Goal: Register for event/course

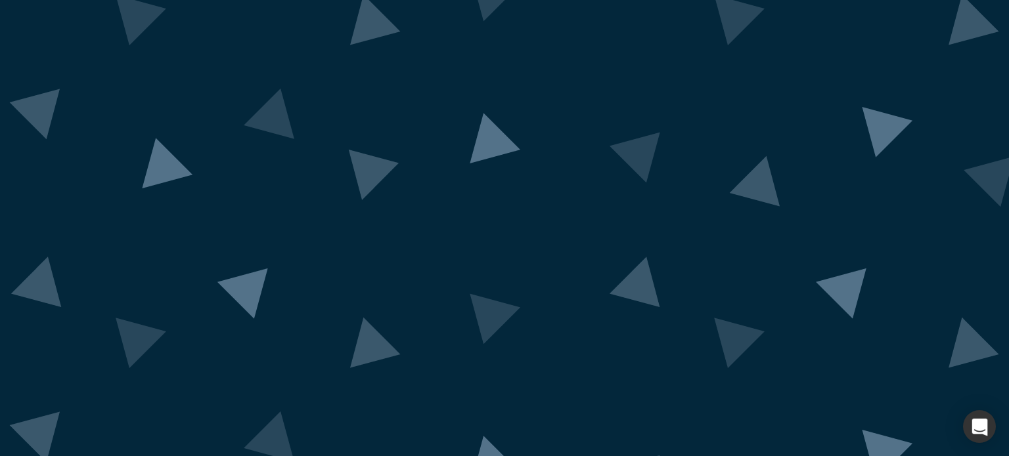
scroll to position [97, 0]
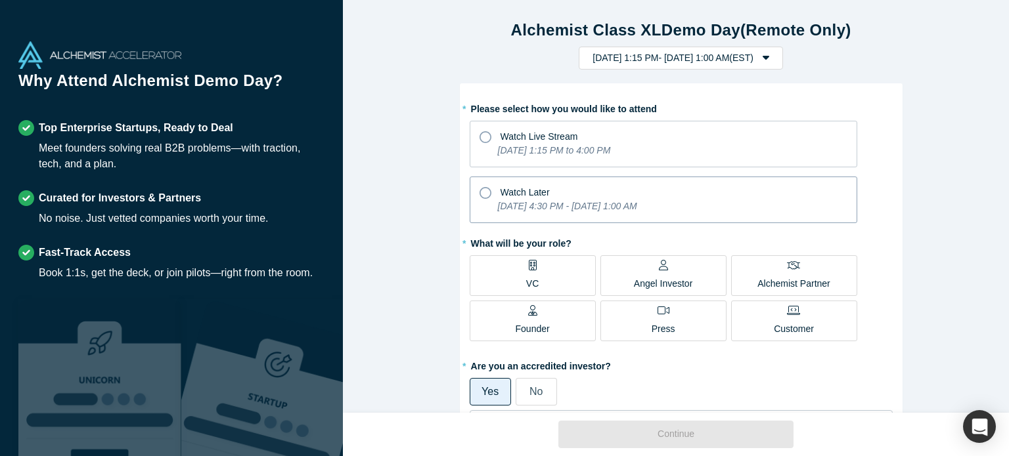
click at [606, 203] on icon "[DATE] 4:30 PM - [DATE] 1:00 AM" at bounding box center [567, 206] width 139 height 11
click at [0, 0] on input "Watch Later [DATE] 4:30 PM - [DATE] 1:00 AM" at bounding box center [0, 0] width 0 height 0
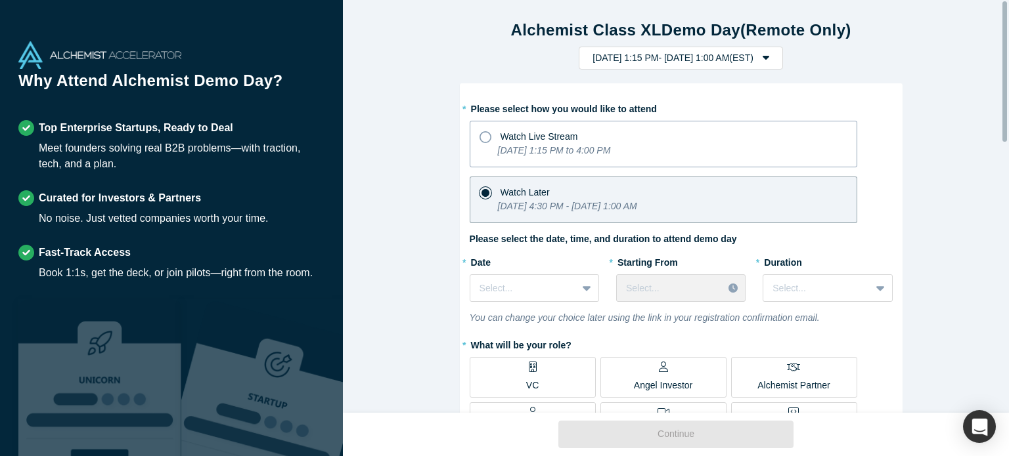
click at [590, 139] on div "Watch Live Stream" at bounding box center [663, 135] width 368 height 18
click at [0, 0] on input "Watch Live Stream [DATE] 1:15 PM to 4:00 PM" at bounding box center [0, 0] width 0 height 0
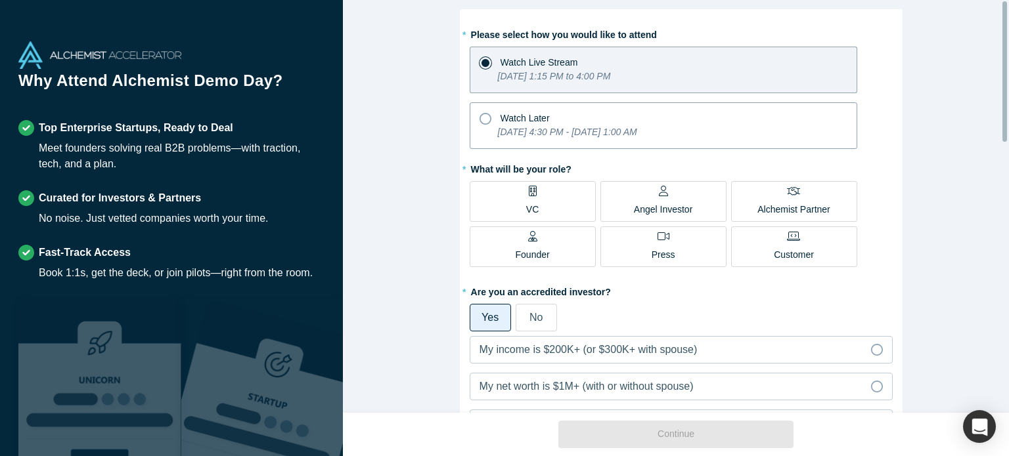
scroll to position [131, 0]
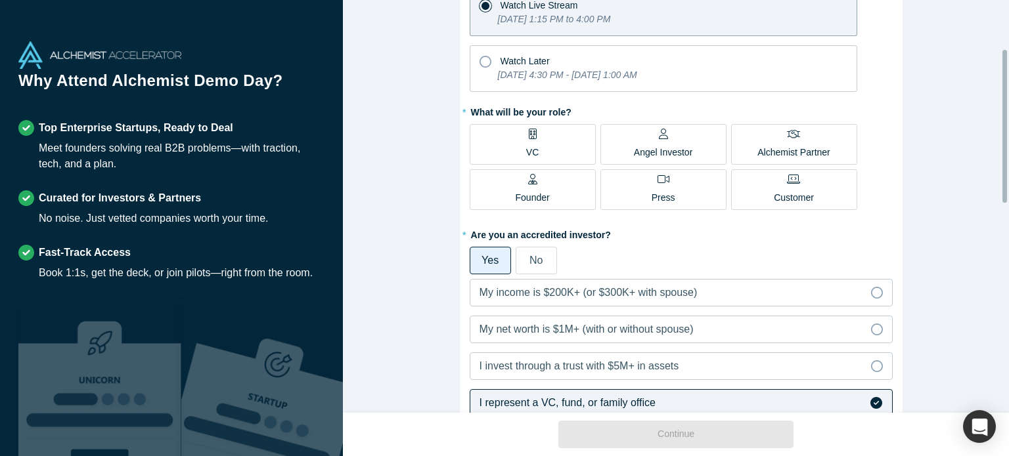
click at [539, 125] on label "VC" at bounding box center [533, 144] width 126 height 41
click at [0, 0] on input "VC" at bounding box center [0, 0] width 0 height 0
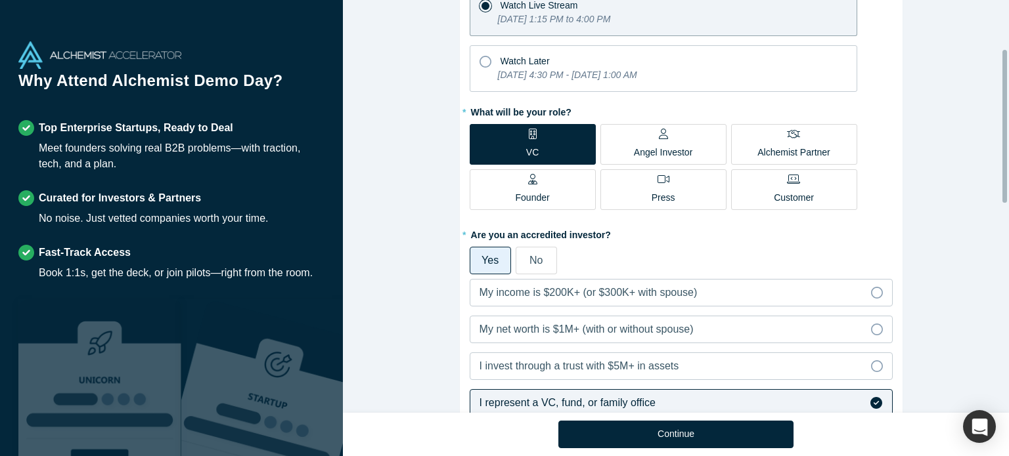
click at [678, 130] on div "Angel Investor" at bounding box center [663, 144] width 59 height 31
click at [0, 0] on input "Angel Investor" at bounding box center [0, 0] width 0 height 0
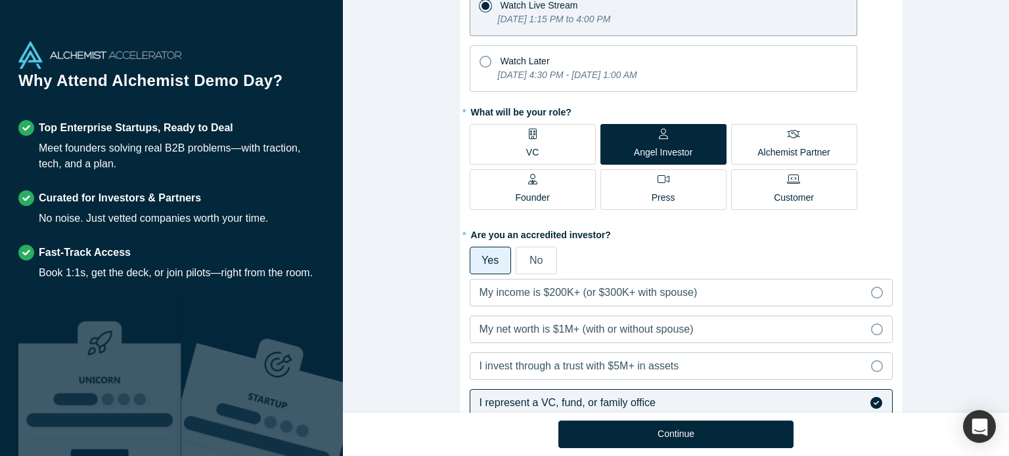
click at [576, 140] on label "VC" at bounding box center [533, 144] width 126 height 41
click at [0, 0] on input "VC" at bounding box center [0, 0] width 0 height 0
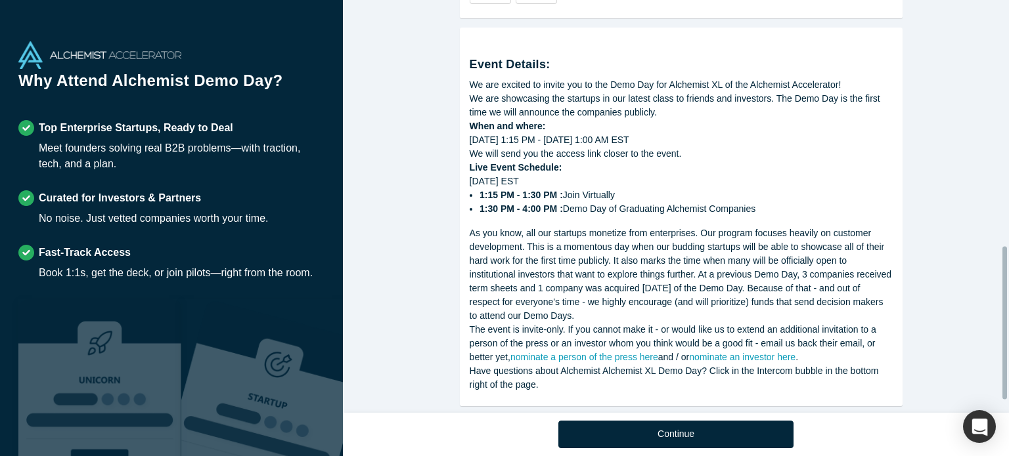
scroll to position [696, 0]
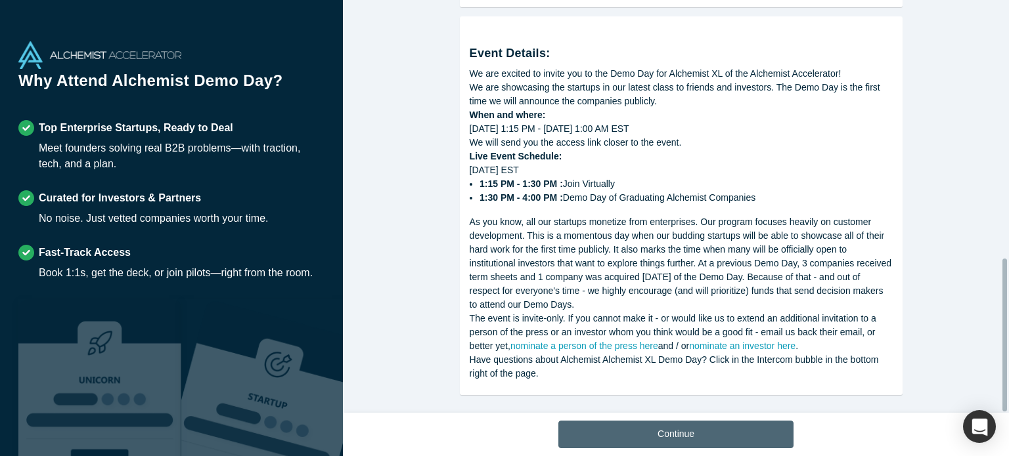
click at [646, 443] on button "Continue" at bounding box center [675, 435] width 235 height 28
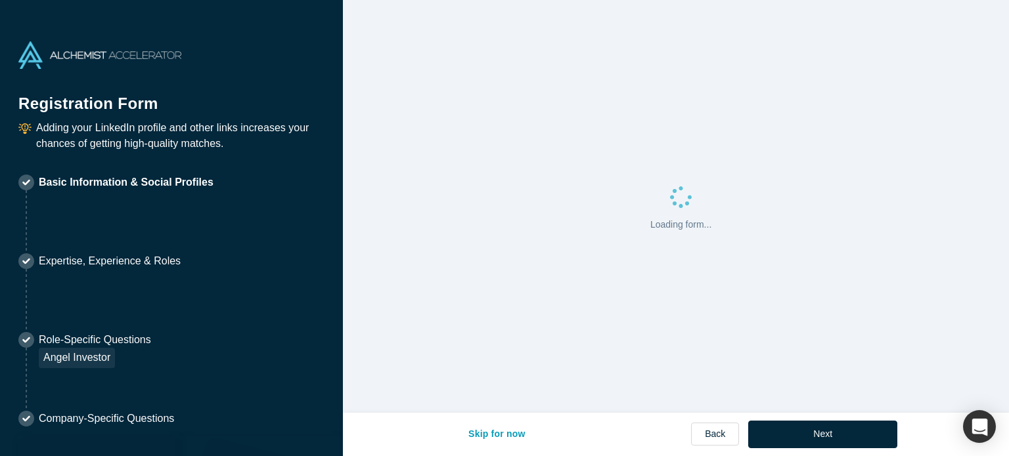
select select "US"
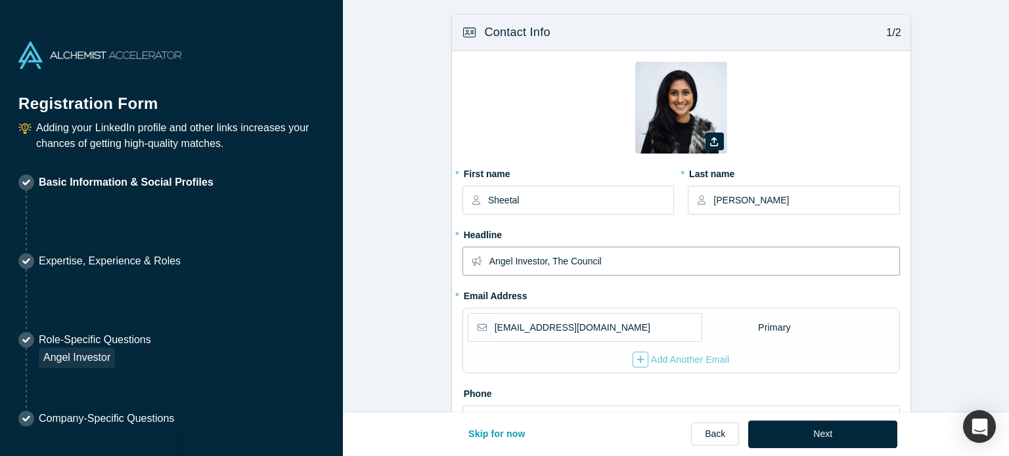
click at [602, 261] on input "Angel Investor, The Council" at bounding box center [693, 262] width 409 height 28
type input "Investment Director, [PERSON_NAME] [PERSON_NAME] Tech Partners"
click at [590, 322] on input "[EMAIL_ADDRESS][DOMAIN_NAME]" at bounding box center [598, 328] width 206 height 28
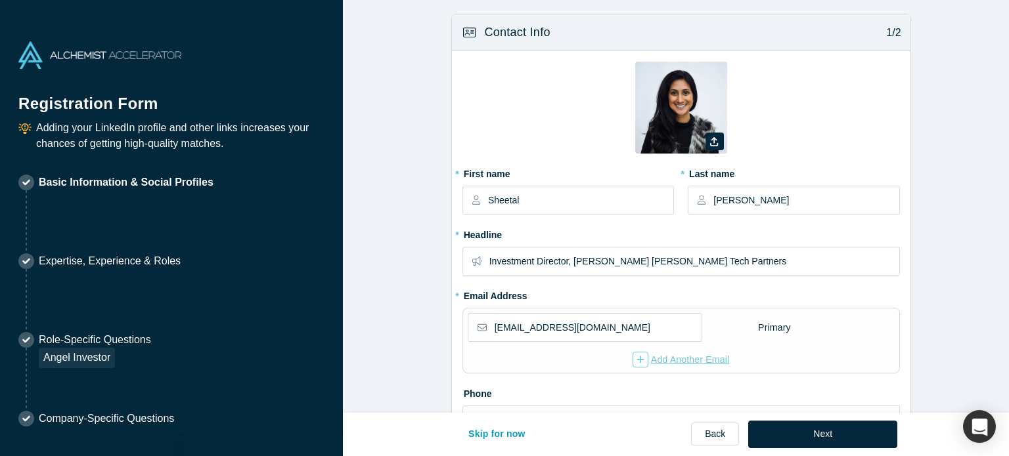
click at [648, 363] on div "Add Another Email" at bounding box center [680, 360] width 97 height 16
click at [648, 363] on input "email" at bounding box center [598, 366] width 206 height 28
type input "[EMAIL_ADDRESS][DOMAIN_NAME]"
click at [759, 372] on div "Set Primary" at bounding box center [782, 366] width 51 height 23
click at [0, 0] on input "Set Primary" at bounding box center [0, 0] width 0 height 0
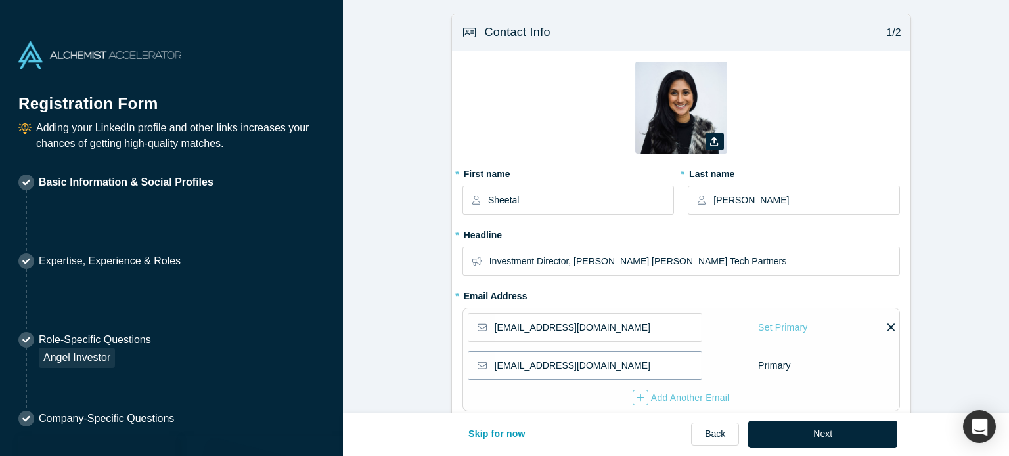
click at [659, 367] on input "[EMAIL_ADDRESS][DOMAIN_NAME]" at bounding box center [598, 366] width 206 height 28
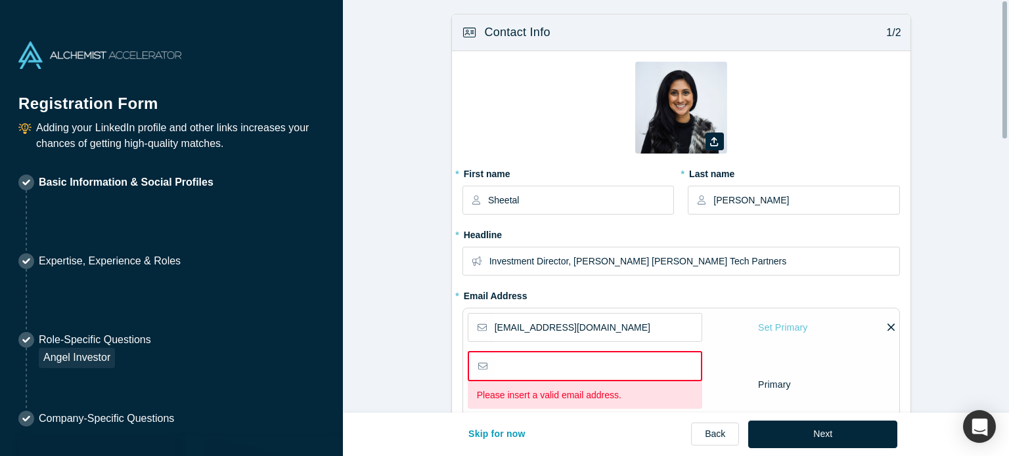
click at [953, 286] on form "Contact Info 1/2 Zoom Save Remove Upload New * First name Sheetal * Last name […" at bounding box center [681, 463] width 676 height 898
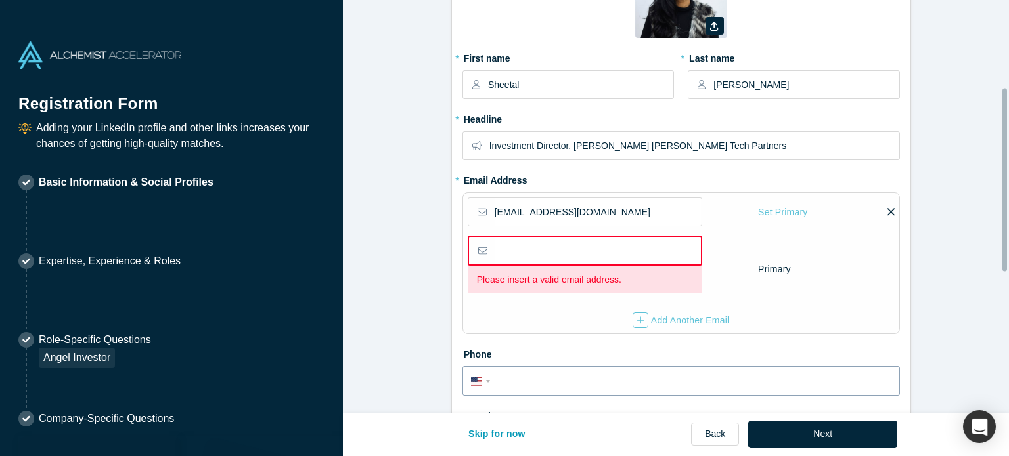
scroll to position [197, 0]
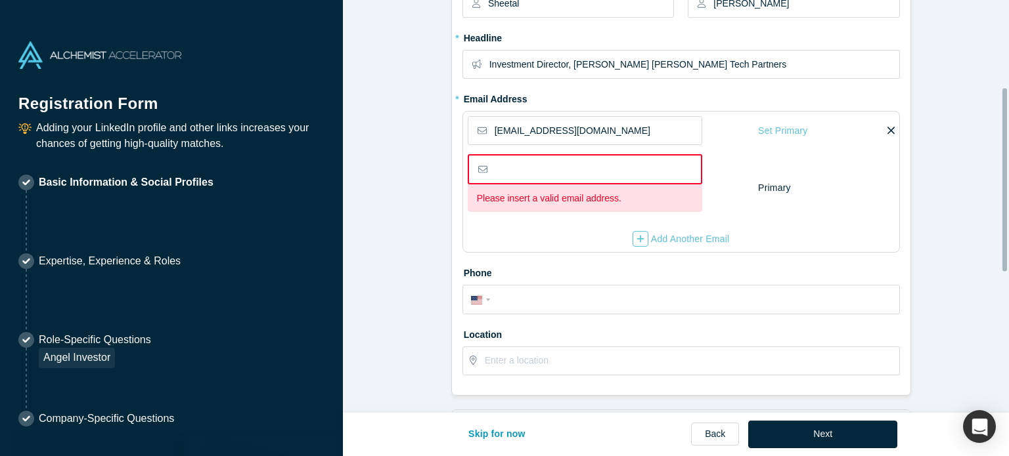
click at [625, 167] on input "email" at bounding box center [597, 170] width 205 height 28
type input "s"
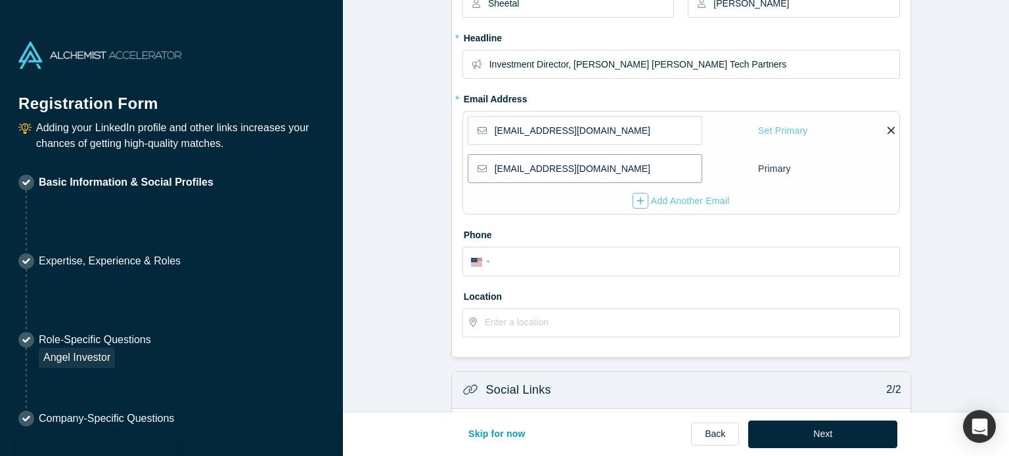
type input "[EMAIL_ADDRESS][DOMAIN_NAME]"
click at [776, 167] on div "Primary" at bounding box center [774, 169] width 34 height 23
click at [778, 125] on div "Set Primary" at bounding box center [782, 131] width 51 height 23
click at [0, 0] on input "Set Primary" at bounding box center [0, 0] width 0 height 0
click at [937, 120] on form "Contact Info 1/2 Zoom Save Remove Upload New * First name Sheetal * Last name […" at bounding box center [681, 247] width 676 height 860
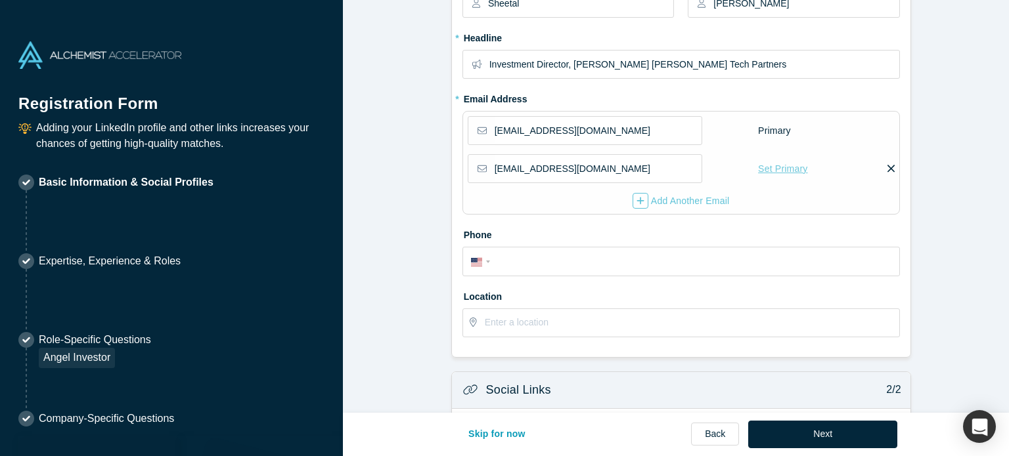
click at [788, 168] on div "Set Primary" at bounding box center [782, 169] width 51 height 23
click at [0, 0] on input "Set Primary" at bounding box center [0, 0] width 0 height 0
click at [783, 167] on div "Set Primary" at bounding box center [782, 169] width 51 height 23
click at [0, 0] on input "Set Primary" at bounding box center [0, 0] width 0 height 0
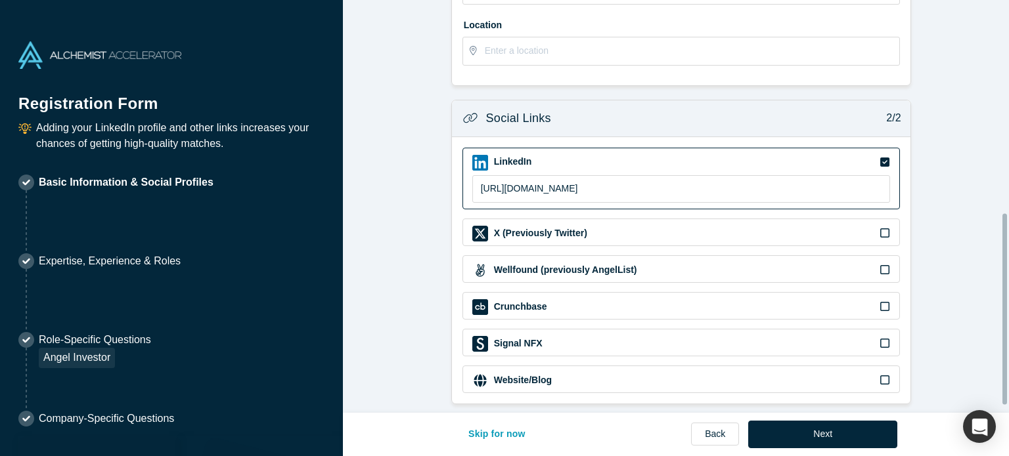
scroll to position [476, 0]
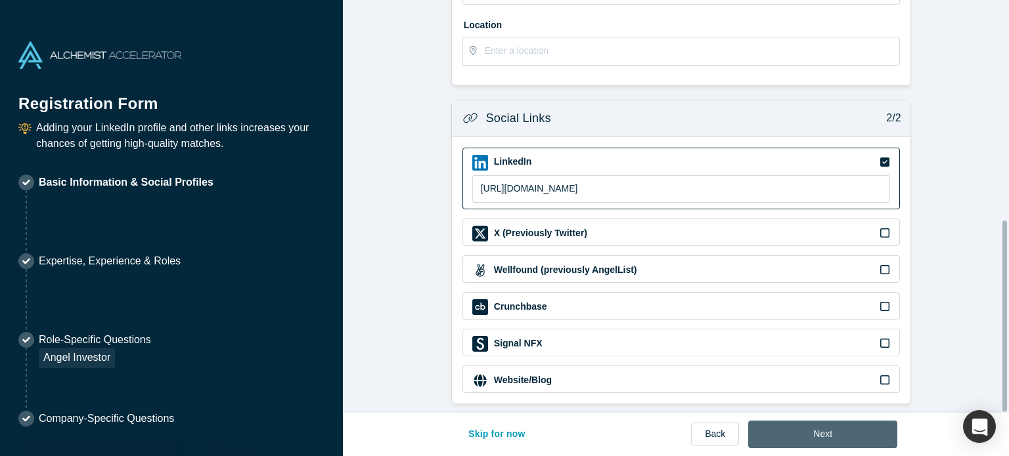
click at [849, 439] on button "Next" at bounding box center [822, 435] width 149 height 28
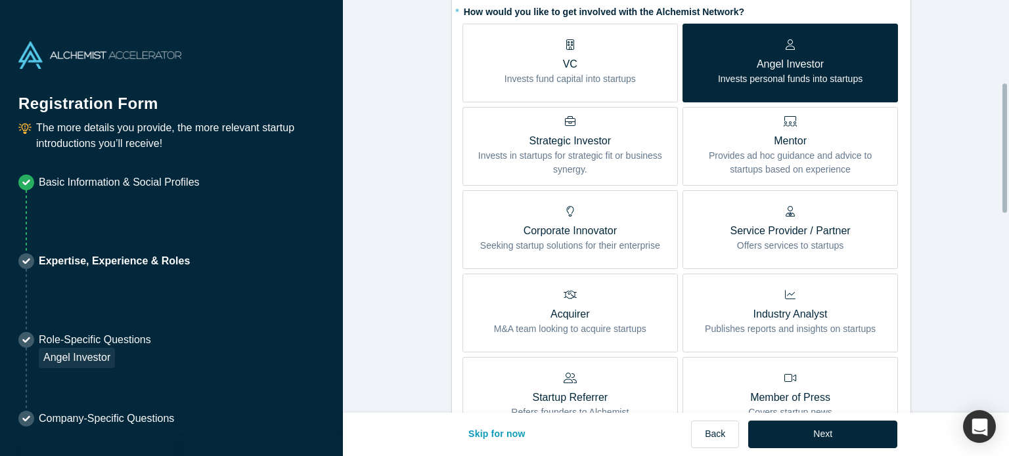
scroll to position [263, 0]
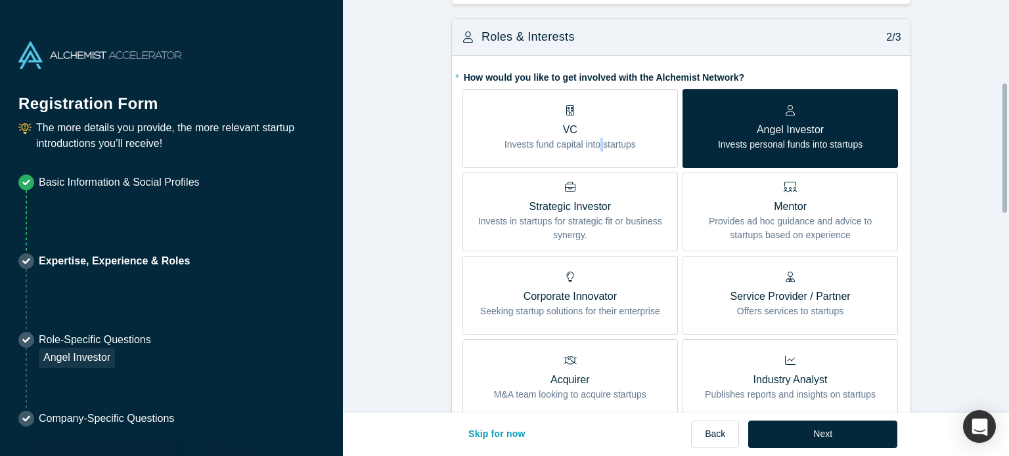
click at [596, 138] on p "Invests fund capital into startups" at bounding box center [569, 145] width 131 height 14
click at [0, 0] on input "VC Invests fund capital into startups" at bounding box center [0, 0] width 0 height 0
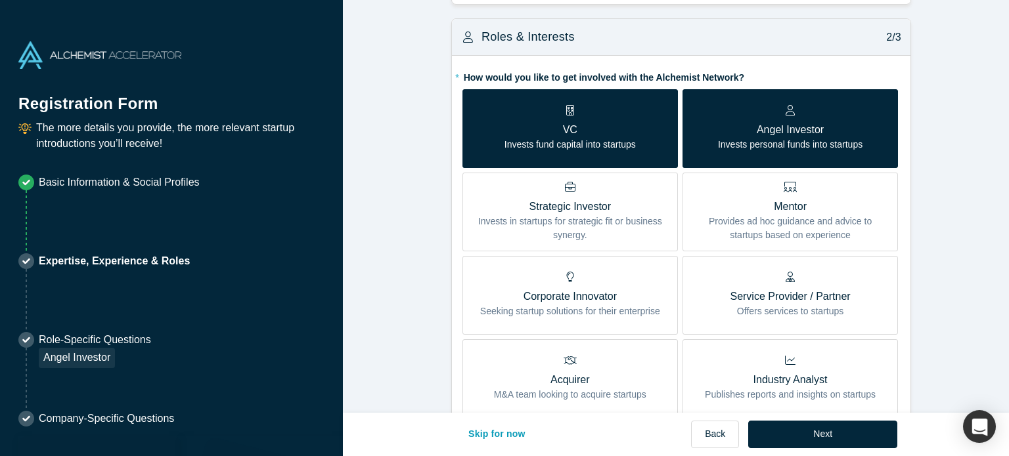
click at [591, 202] on p "Strategic Investor" at bounding box center [570, 207] width 196 height 16
click at [0, 0] on input "Strategic Investor Invests in startups for strategic fit or business synergy." at bounding box center [0, 0] width 0 height 0
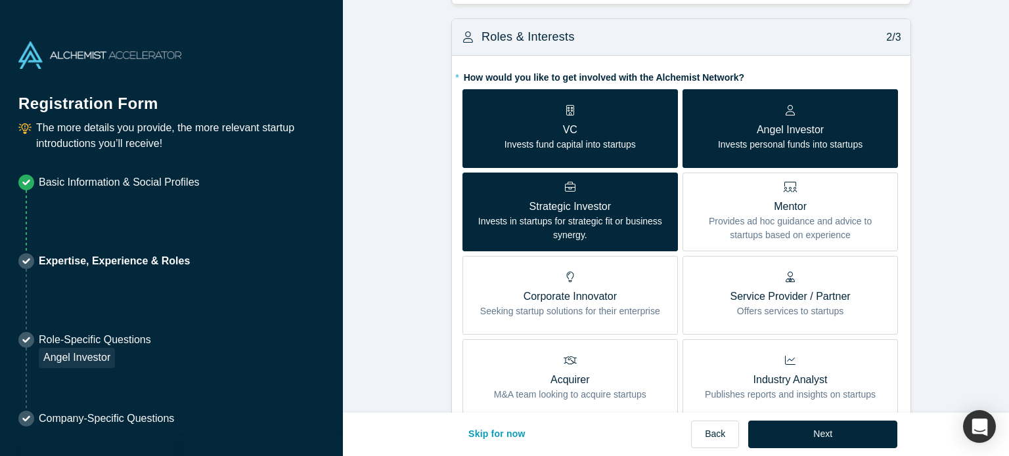
click at [596, 204] on p "Strategic Investor" at bounding box center [570, 207] width 196 height 16
click at [0, 0] on input "Strategic Investor Invests in startups for strategic fit or business synergy." at bounding box center [0, 0] width 0 height 0
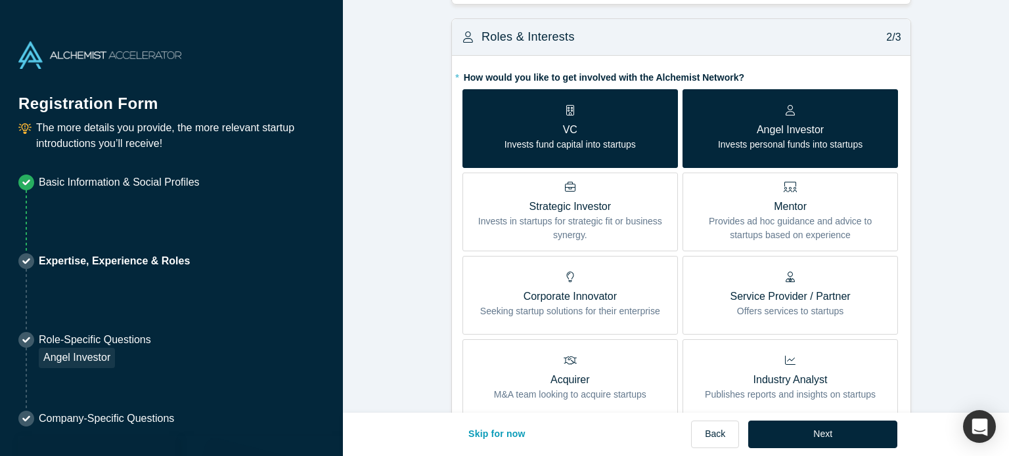
click at [800, 223] on p "Provides ad hoc guidance and advice to startups based on experience" at bounding box center [790, 229] width 196 height 28
click at [0, 0] on input "Mentor Provides ad hoc guidance and advice to startups based on experience" at bounding box center [0, 0] width 0 height 0
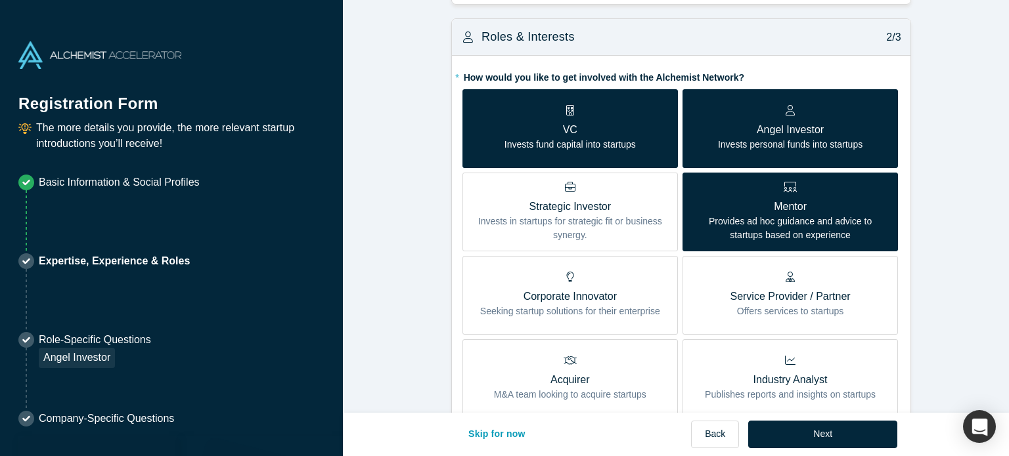
click at [948, 242] on form "Achievements 1/3 * What are your top 3-5 professional achievements? Led the dev…" at bounding box center [681, 391] width 676 height 1281
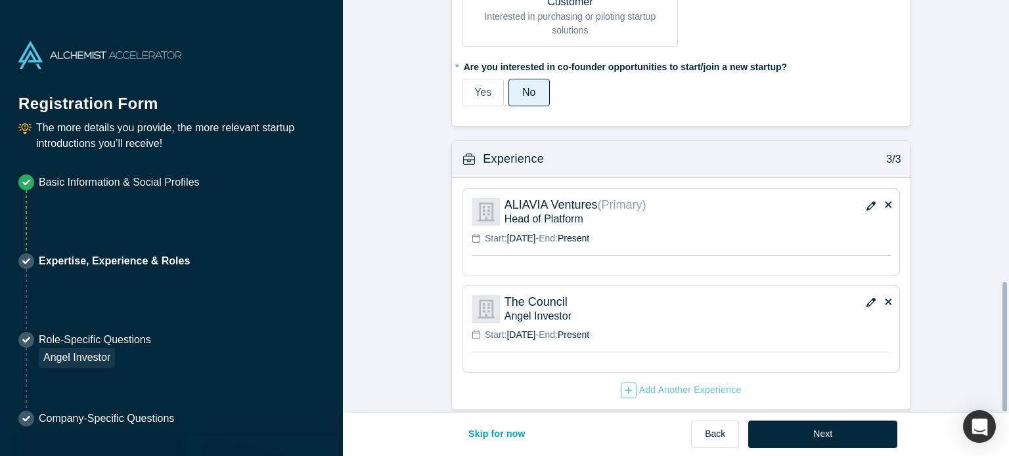
scroll to position [898, 0]
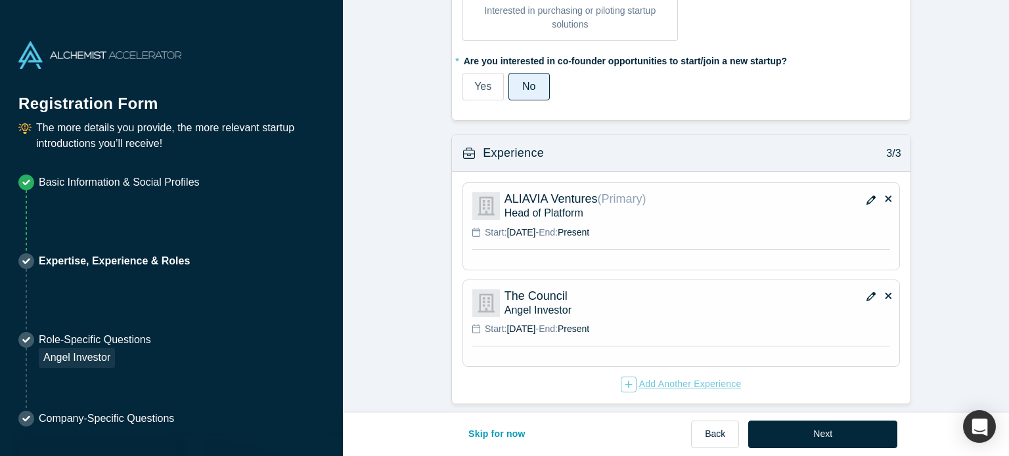
click at [681, 377] on div "Add Another Experience" at bounding box center [681, 385] width 121 height 16
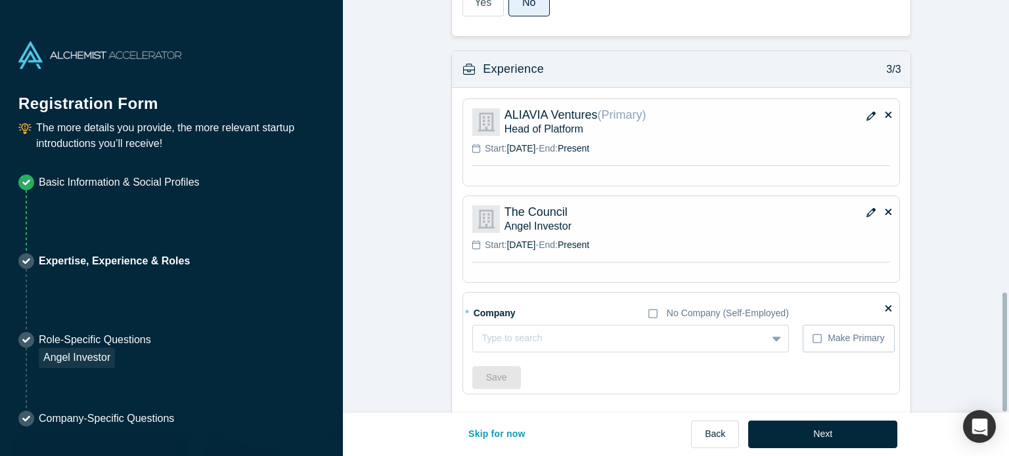
scroll to position [1019, 0]
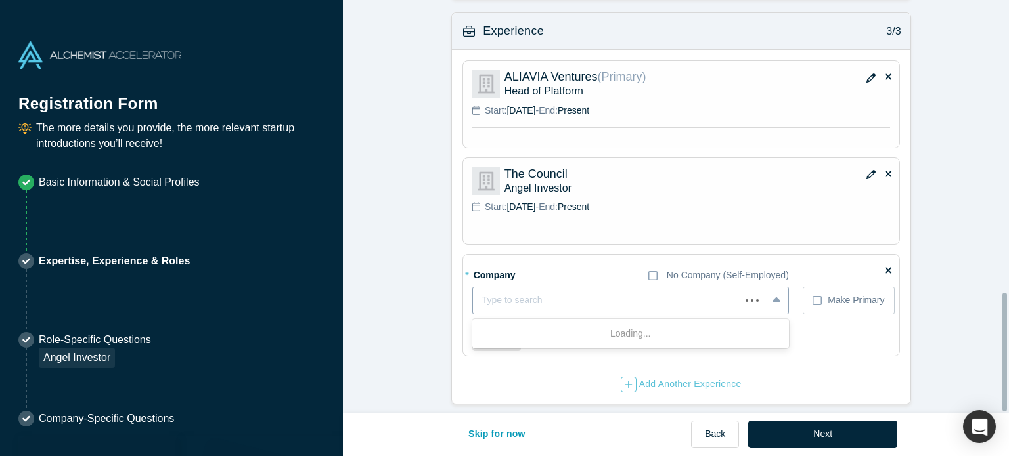
click at [606, 297] on div at bounding box center [606, 300] width 249 height 16
type input "[PERSON_NAME] [PERSON_NAME] Technology Partners"
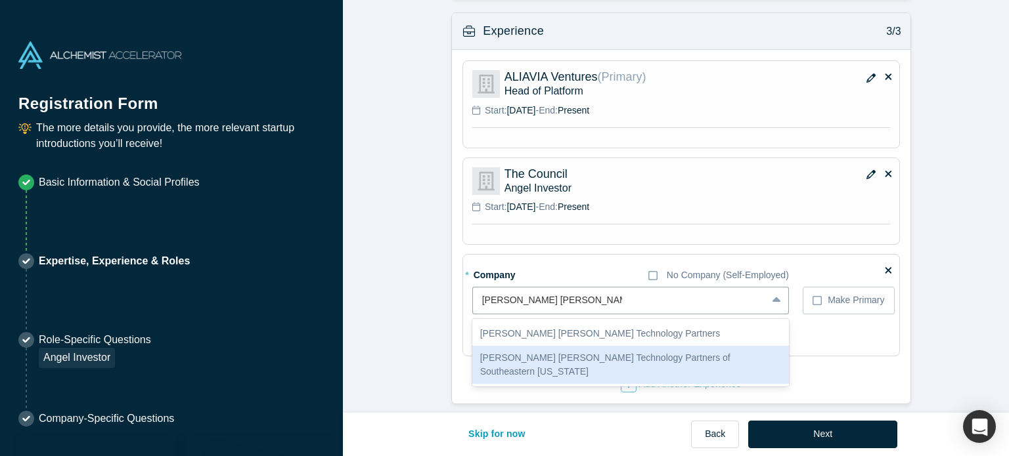
click at [594, 349] on div "[PERSON_NAME] [PERSON_NAME] Technology Partners of Southeastern [US_STATE]" at bounding box center [630, 365] width 317 height 38
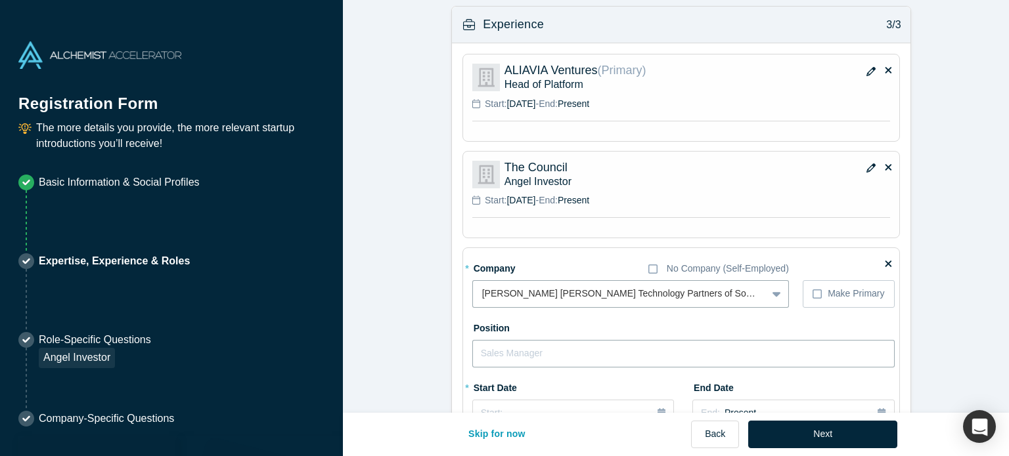
click at [555, 340] on input "text" at bounding box center [683, 354] width 422 height 28
type input "I"
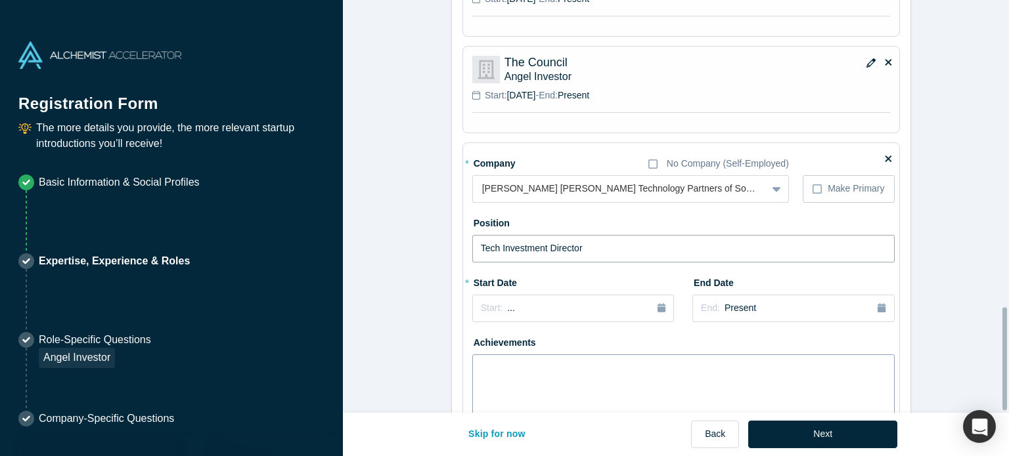
scroll to position [1235, 0]
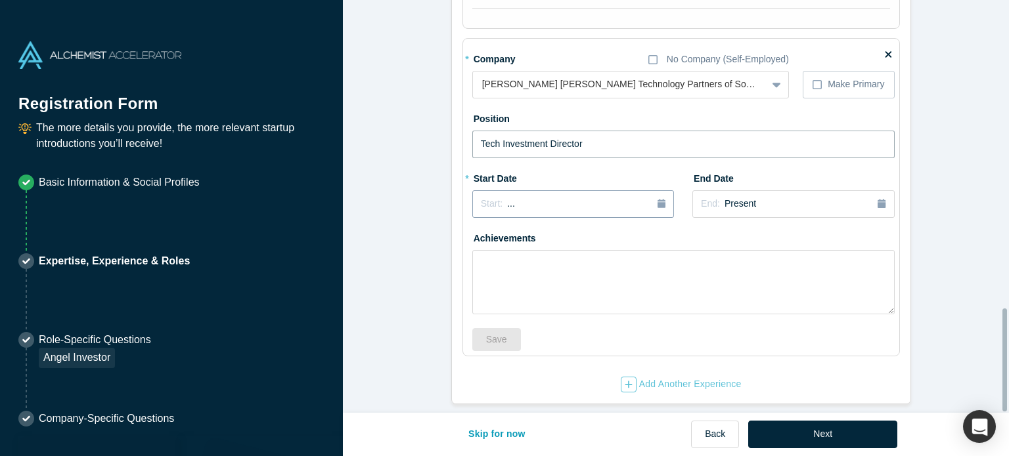
type input "Tech Investment Director"
click at [560, 197] on div "Start: ..." at bounding box center [573, 204] width 185 height 14
click at [583, 277] on div "Jun" at bounding box center [588, 284] width 42 height 14
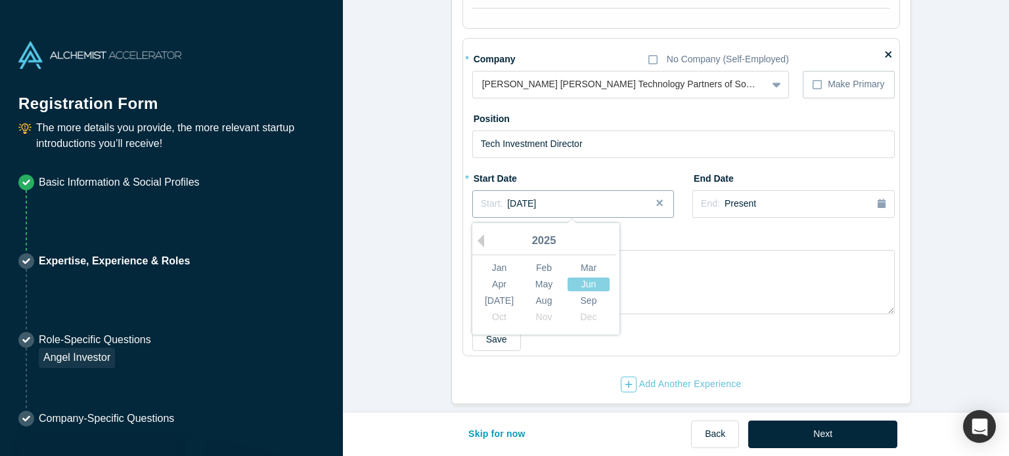
click at [606, 197] on div "Start: [DATE]" at bounding box center [573, 204] width 185 height 14
click at [582, 277] on div "Jun" at bounding box center [588, 284] width 42 height 14
click at [607, 190] on button "Start: [DATE]" at bounding box center [573, 204] width 202 height 28
click at [504, 294] on div "[DATE]" at bounding box center [499, 301] width 42 height 14
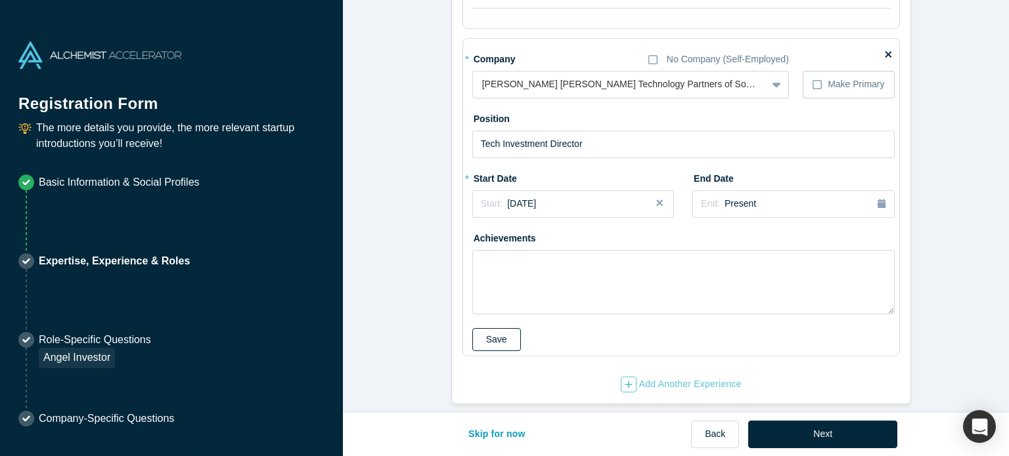
click at [487, 334] on button "Save" at bounding box center [496, 339] width 49 height 23
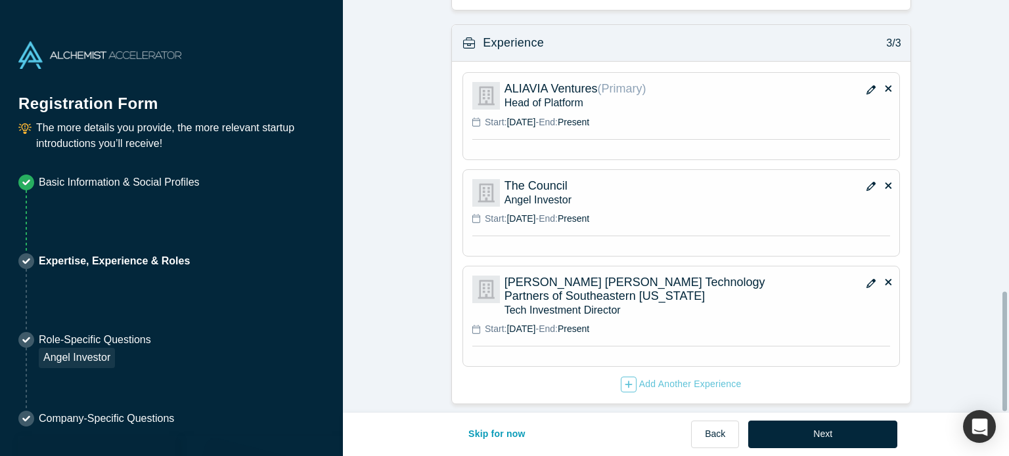
scroll to position [1006, 0]
click at [861, 85] on button "button" at bounding box center [871, 90] width 20 height 18
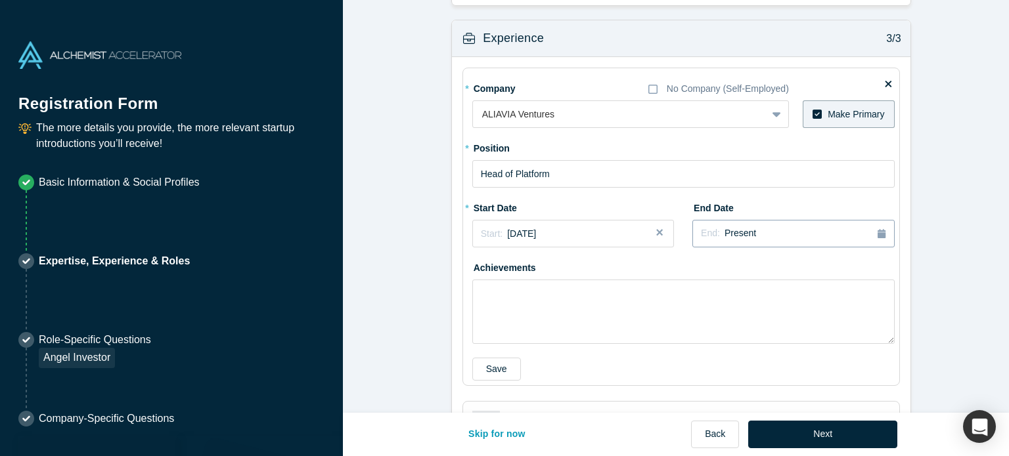
click at [730, 229] on span "Present" at bounding box center [740, 233] width 32 height 11
click at [816, 307] on div "May" at bounding box center [820, 314] width 42 height 14
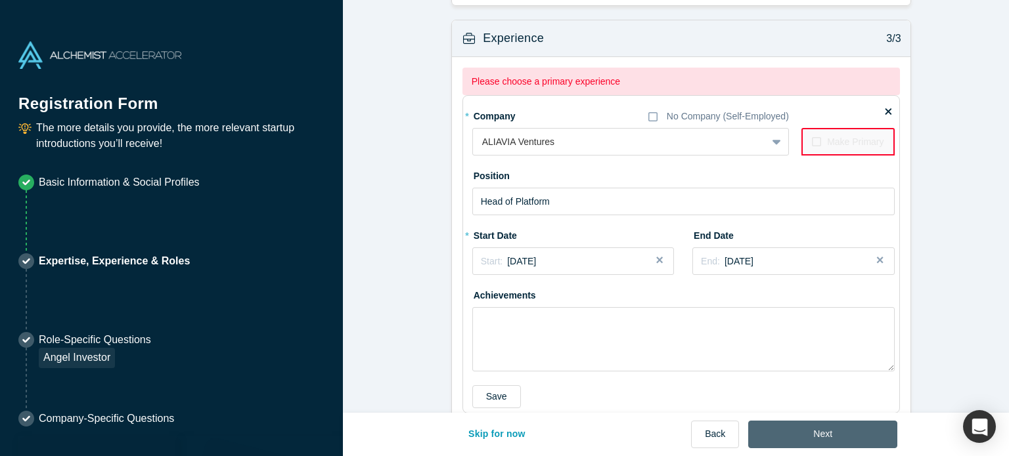
click at [823, 435] on button "Next" at bounding box center [822, 435] width 149 height 28
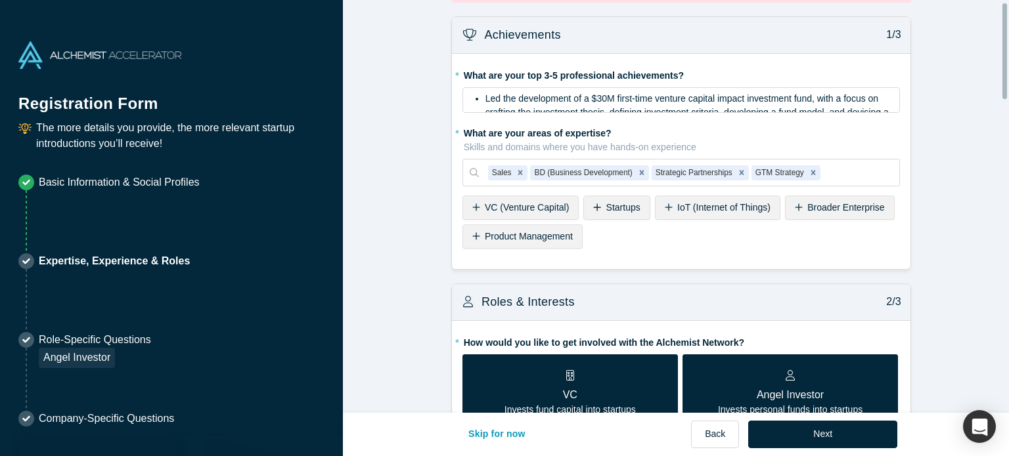
scroll to position [0, 0]
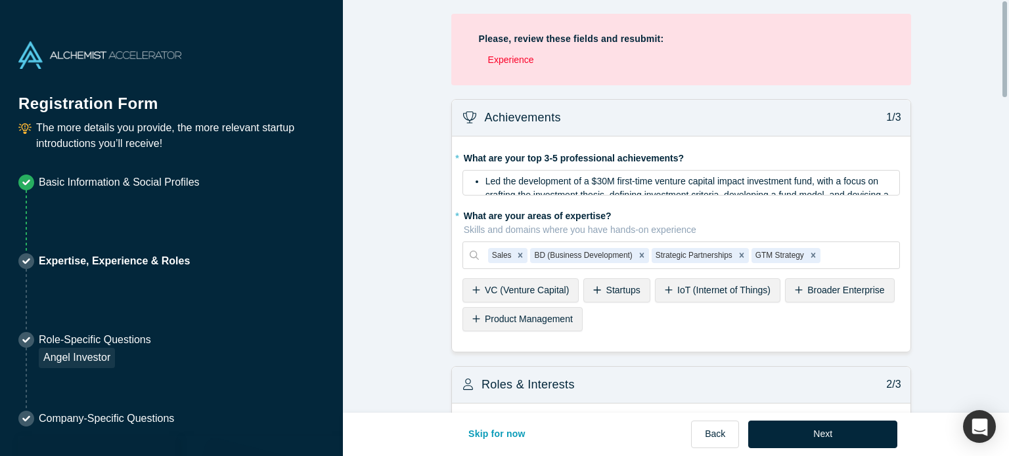
click at [510, 55] on li "Experience" at bounding box center [685, 60] width 395 height 14
click at [510, 60] on li "Experience" at bounding box center [685, 60] width 395 height 14
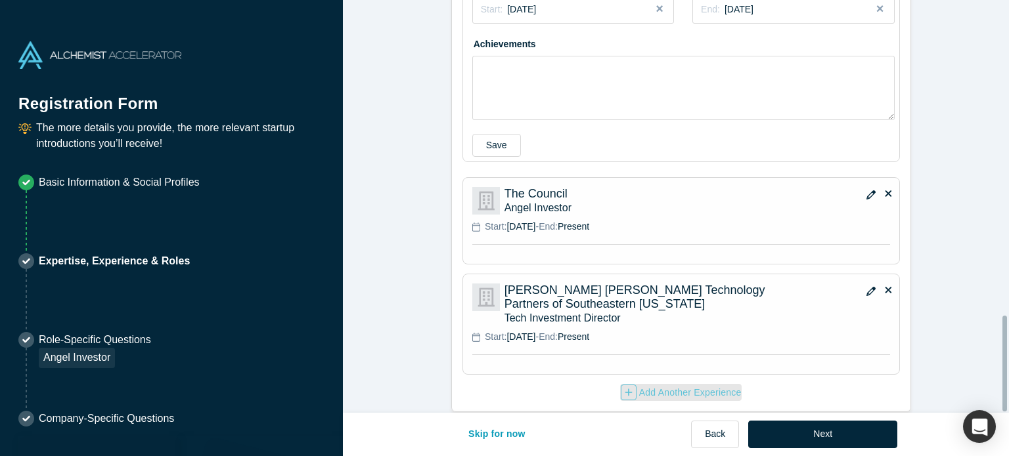
scroll to position [1357, 0]
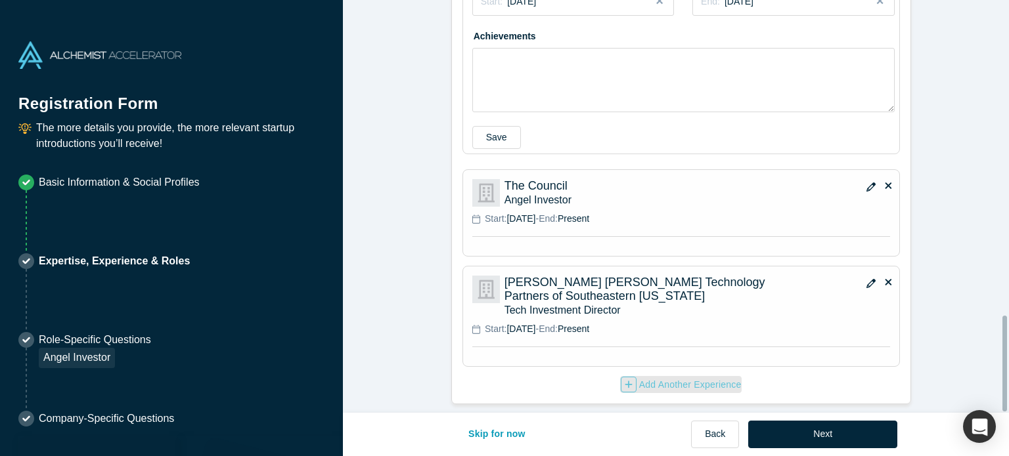
click at [866, 279] on icon "button" at bounding box center [870, 283] width 9 height 9
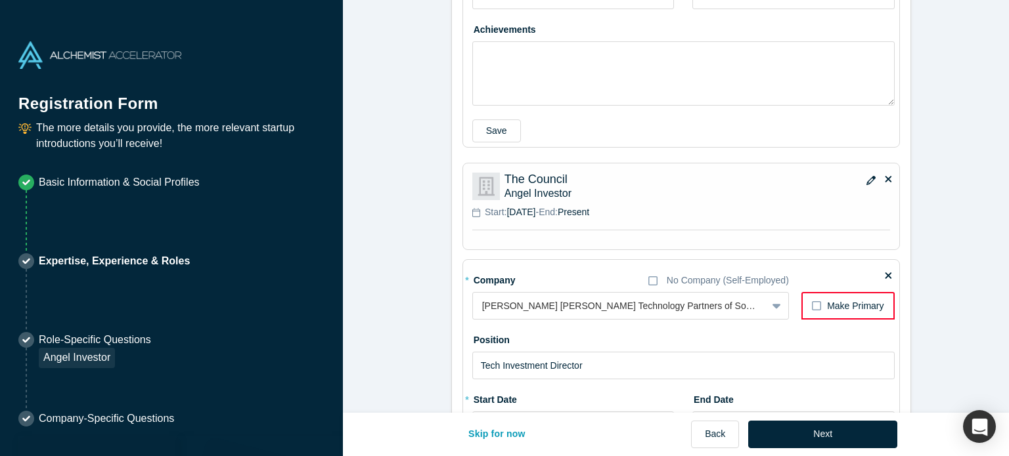
click at [858, 301] on div "Make Primary" at bounding box center [855, 306] width 56 height 14
click at [0, 0] on input "Make Primary" at bounding box center [0, 0] width 0 height 0
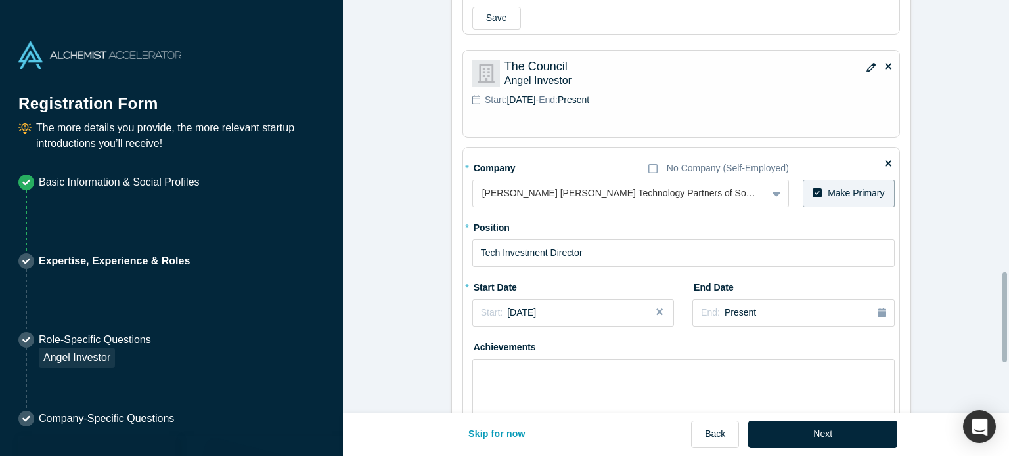
scroll to position [1245, 0]
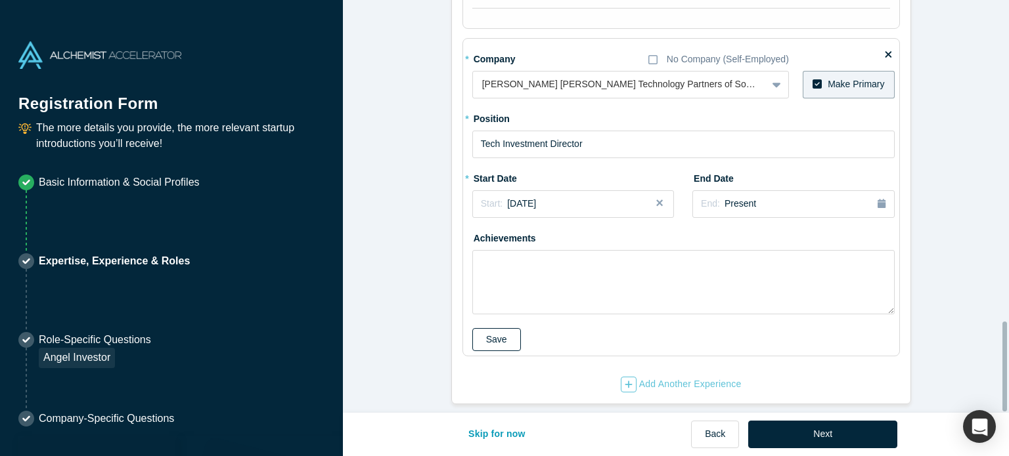
click at [481, 341] on button "Save" at bounding box center [496, 339] width 49 height 23
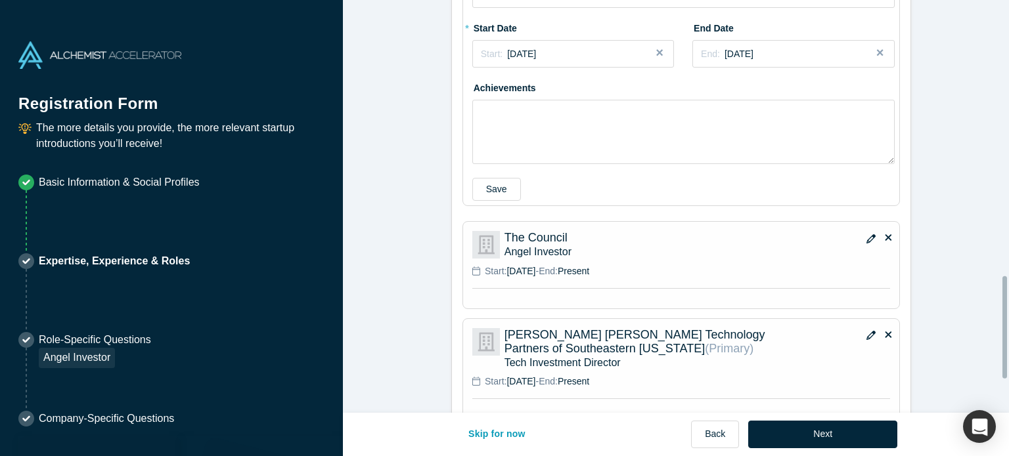
scroll to position [1111, 0]
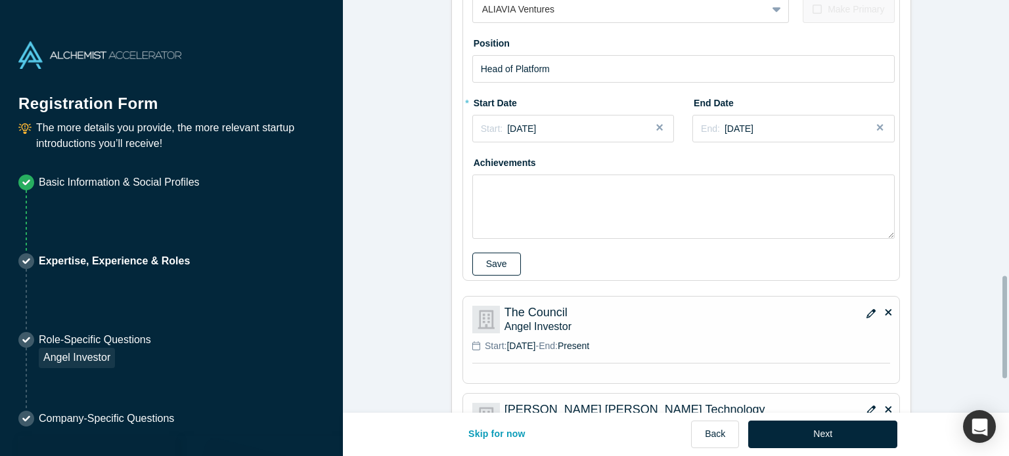
click at [495, 263] on button "Save" at bounding box center [496, 264] width 49 height 23
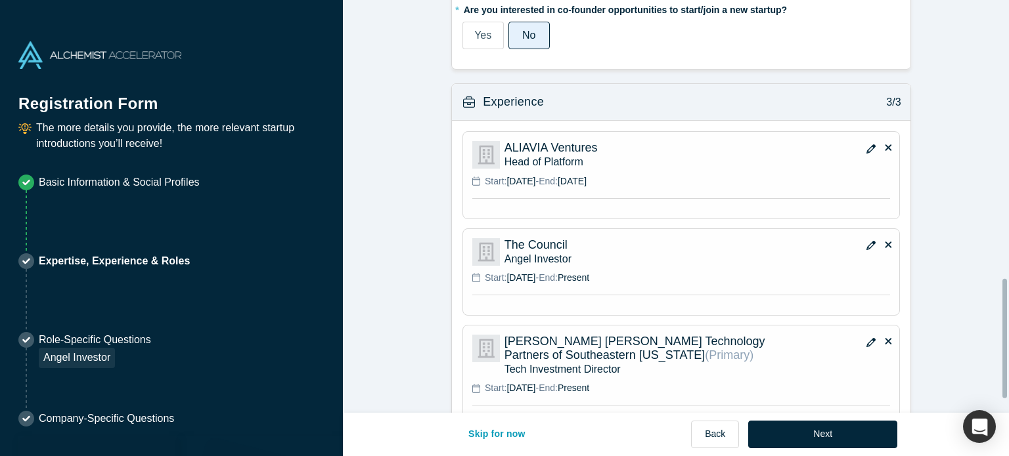
scroll to position [924, 0]
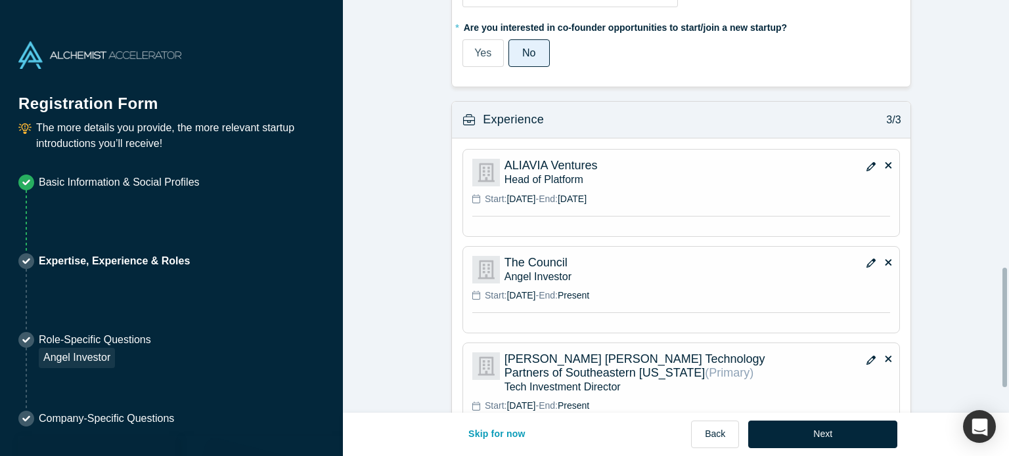
click at [866, 356] on icon "button" at bounding box center [870, 360] width 9 height 9
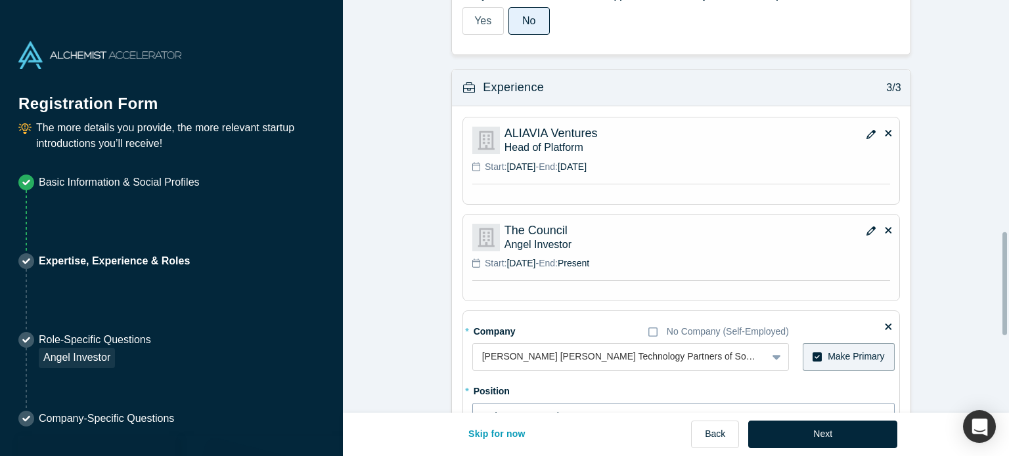
scroll to position [1055, 0]
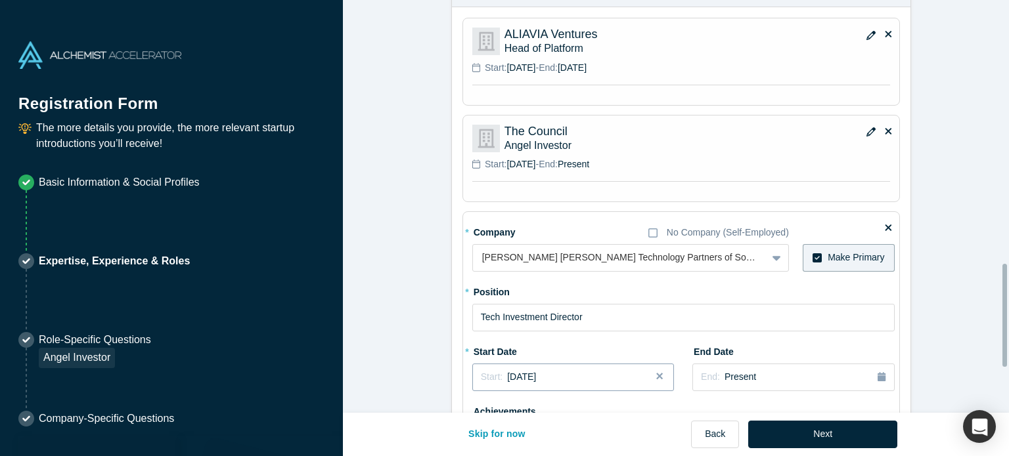
click at [578, 370] on div "Start: [DATE]" at bounding box center [573, 377] width 185 height 14
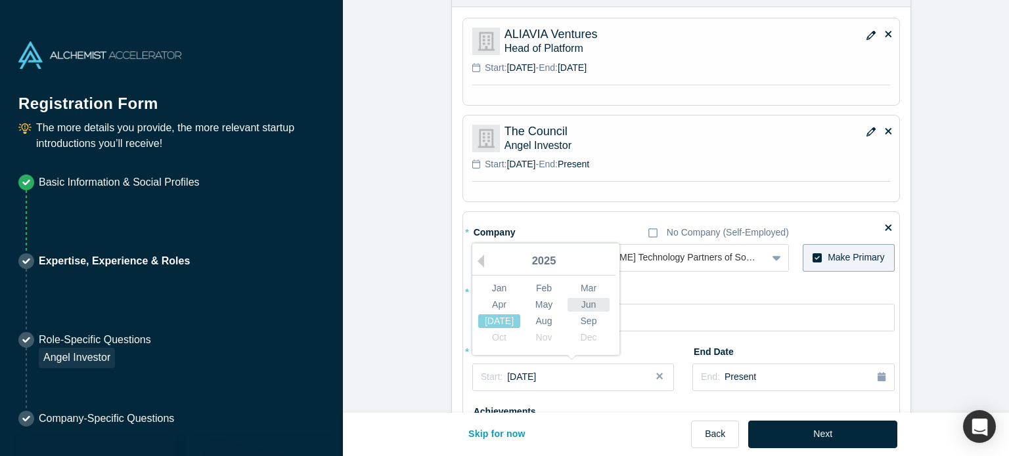
click at [585, 306] on div "Jun" at bounding box center [588, 305] width 42 height 14
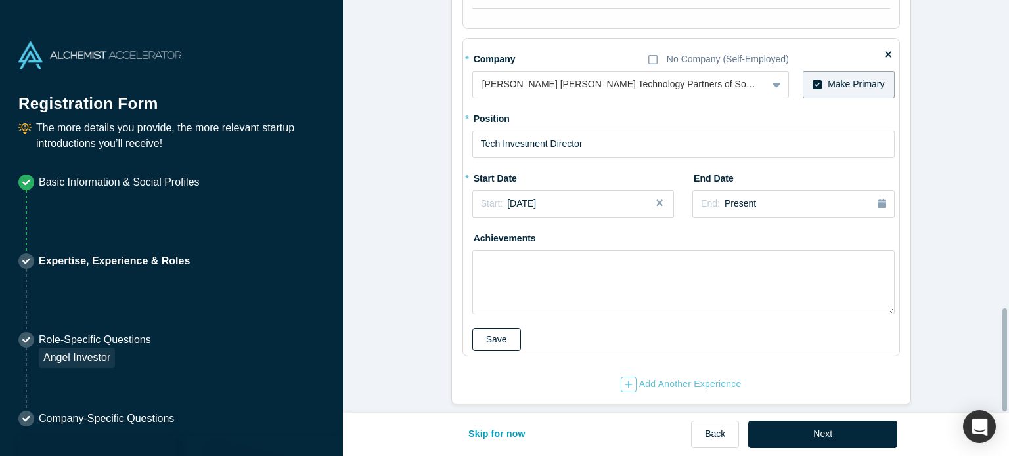
click at [505, 328] on button "Save" at bounding box center [496, 339] width 49 height 23
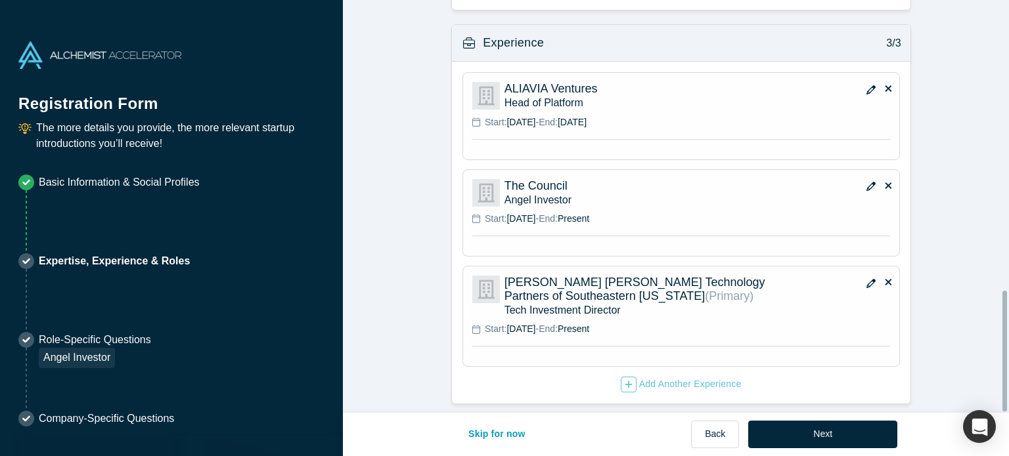
scroll to position [1006, 0]
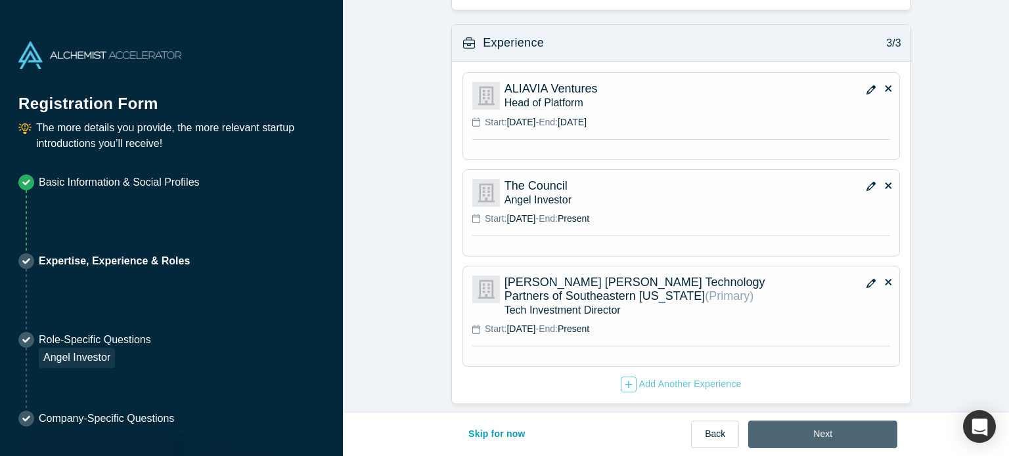
click at [791, 426] on button "Next" at bounding box center [822, 435] width 149 height 28
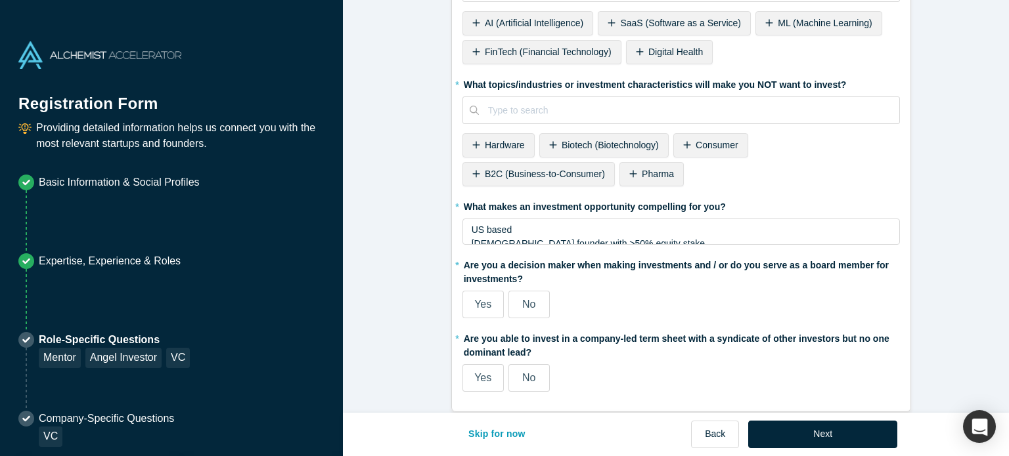
scroll to position [0, 0]
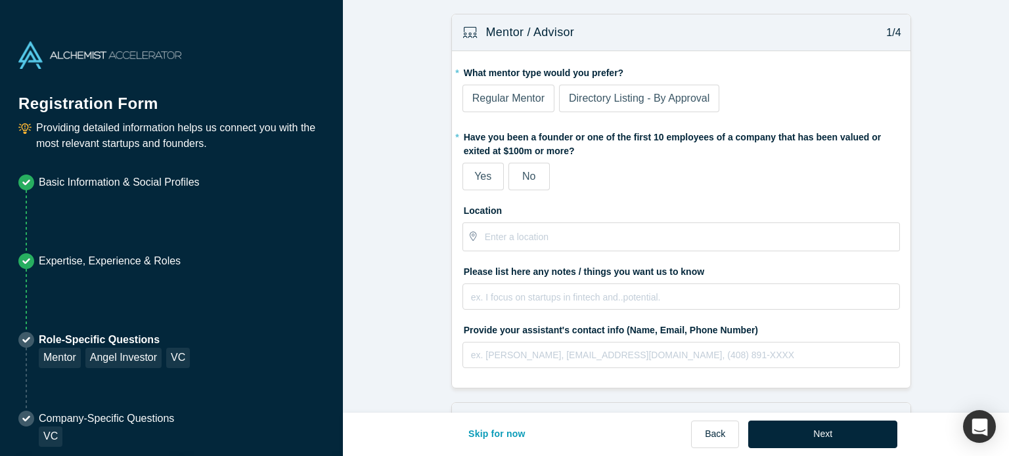
click at [583, 102] on span "Directory Listing - By Approval" at bounding box center [639, 98] width 141 height 11
click at [0, 0] on input "Directory Listing - By Approval" at bounding box center [0, 0] width 0 height 0
click at [511, 186] on label "No" at bounding box center [528, 177] width 41 height 28
click at [0, 0] on input "No" at bounding box center [0, 0] width 0 height 0
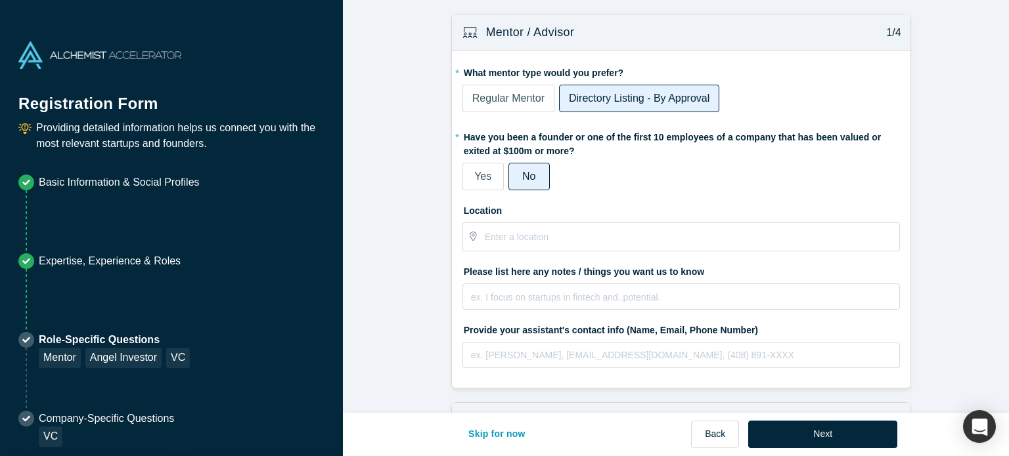
click at [792, 420] on div "Skip for now Back Next" at bounding box center [675, 435] width 443 height 44
click at [792, 425] on button "Next" at bounding box center [822, 435] width 149 height 28
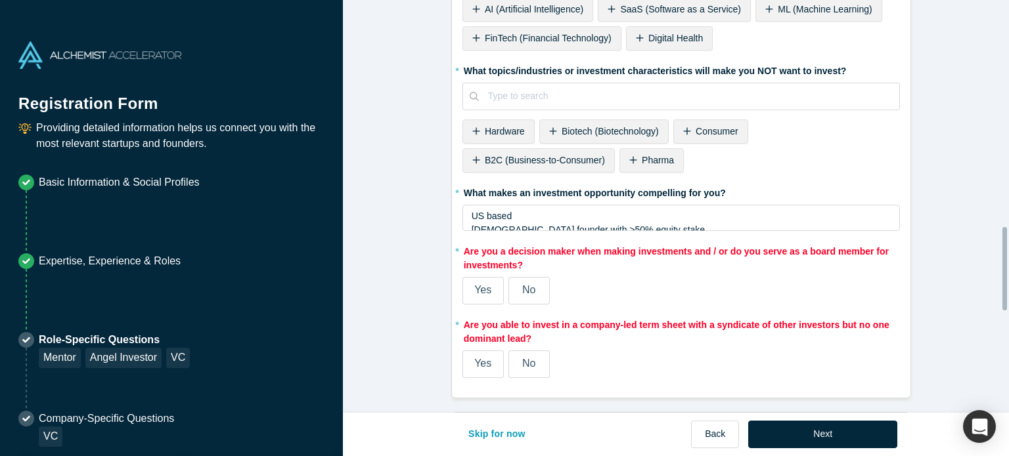
scroll to position [1248, 0]
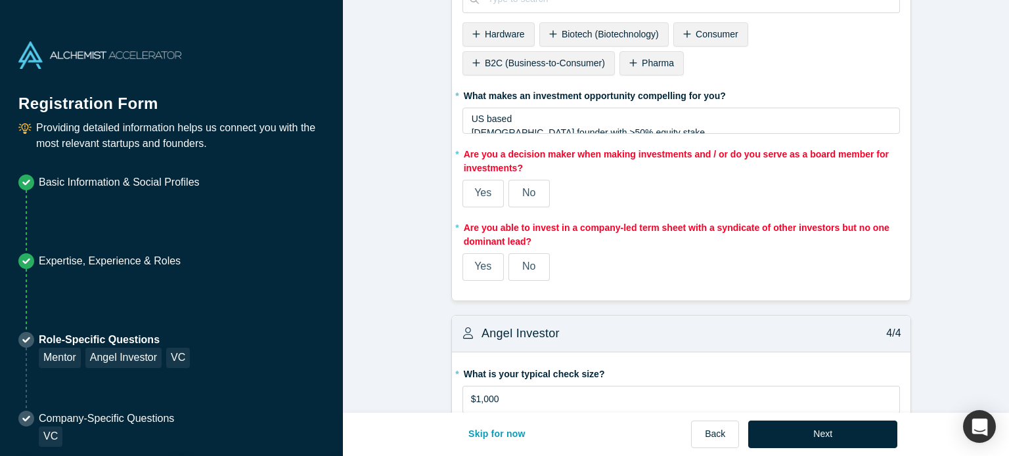
click at [479, 191] on span "Yes" at bounding box center [482, 192] width 17 height 11
click at [0, 0] on input "Yes" at bounding box center [0, 0] width 0 height 0
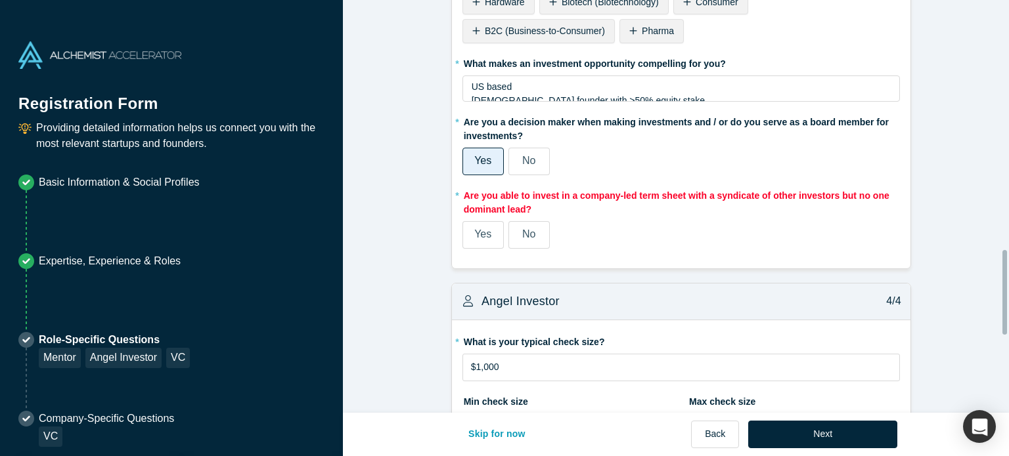
scroll to position [1216, 0]
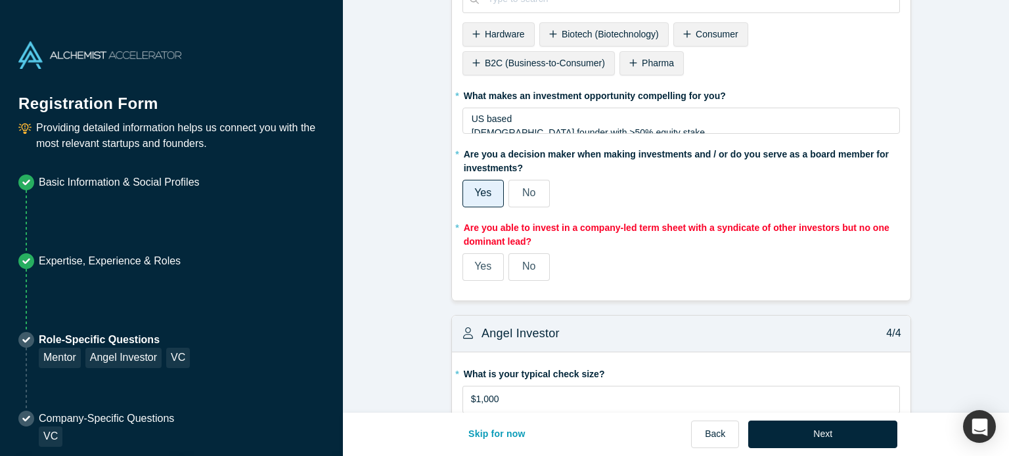
click at [539, 268] on label "No" at bounding box center [528, 268] width 41 height 28
click at [0, 0] on input "No" at bounding box center [0, 0] width 0 height 0
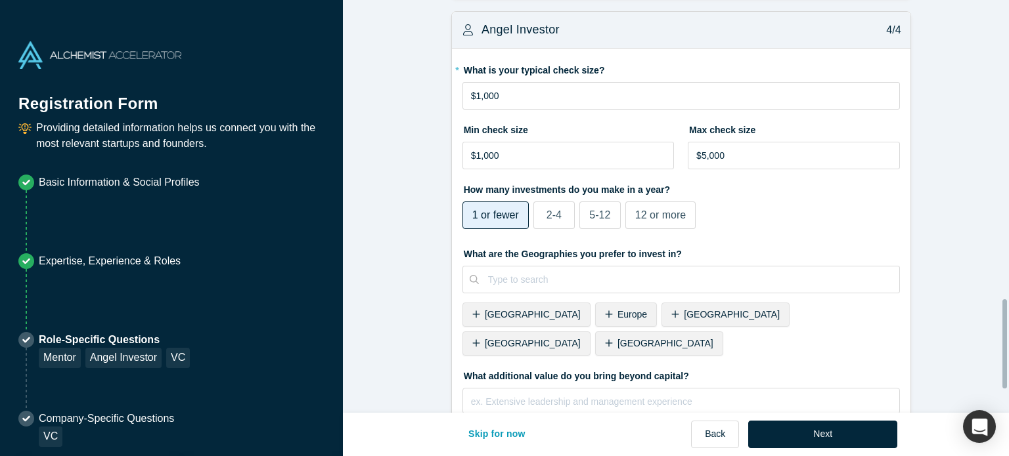
scroll to position [1492, 0]
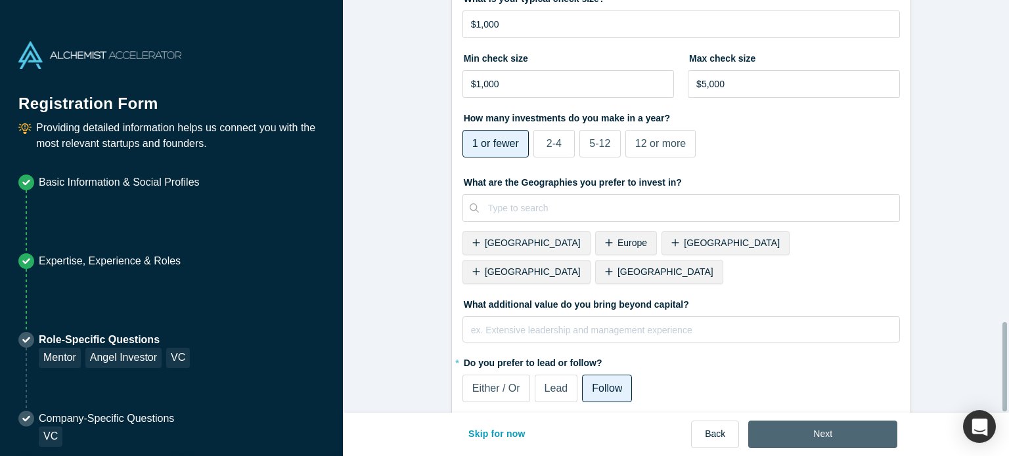
click at [822, 426] on button "Next" at bounding box center [822, 435] width 149 height 28
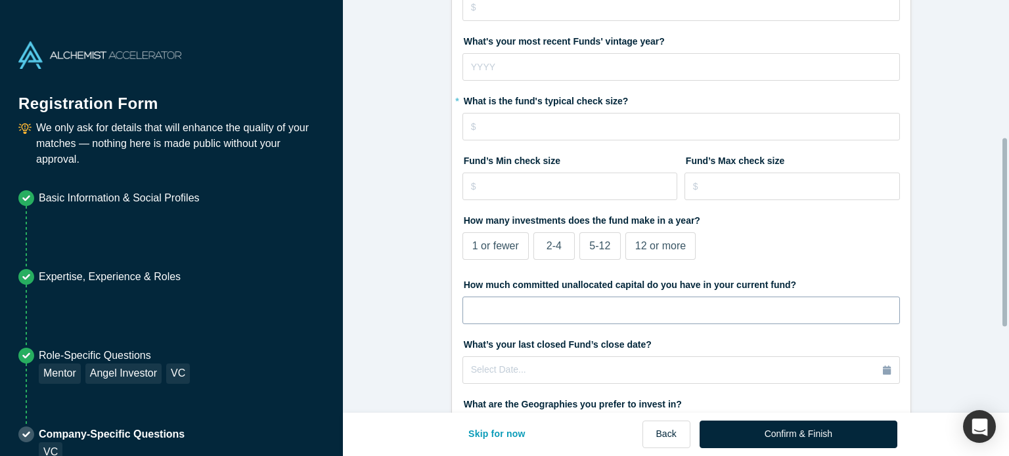
scroll to position [488, 0]
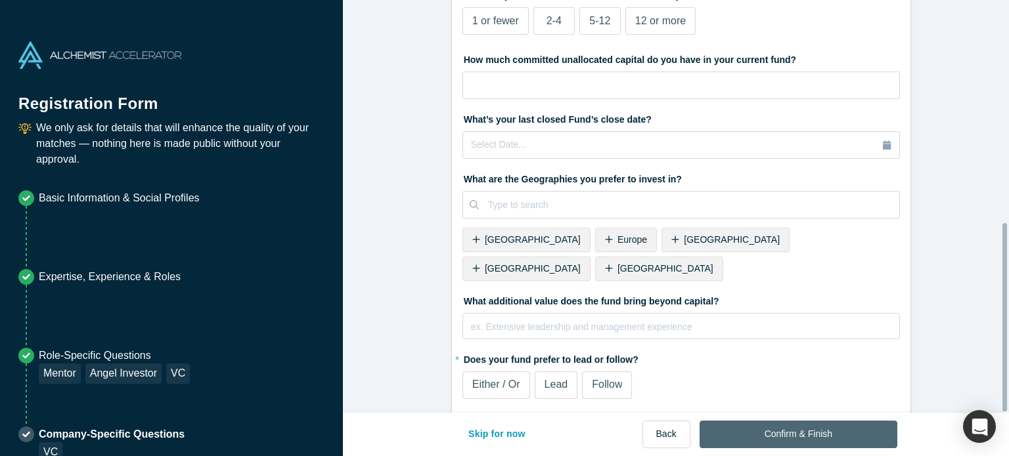
click at [758, 429] on button "Confirm & Finish" at bounding box center [798, 435] width 198 height 28
